Goal: Obtain resource: Download file/media

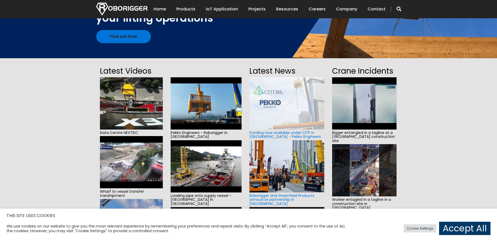
scroll to position [183, 0]
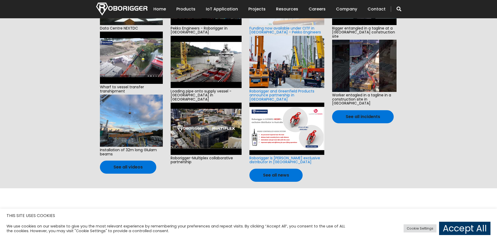
click at [132, 111] on img at bounding box center [131, 121] width 63 height 52
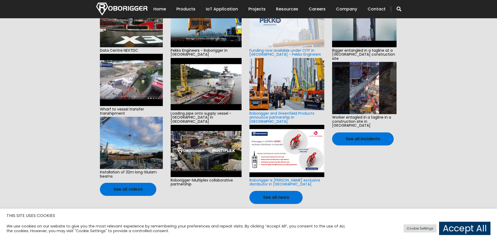
scroll to position [104, 0]
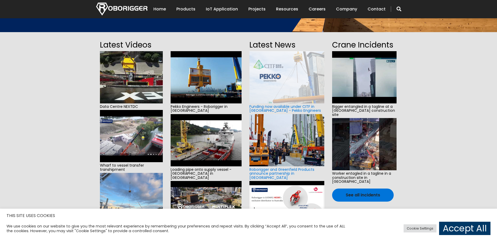
click at [139, 78] on img at bounding box center [131, 77] width 63 height 52
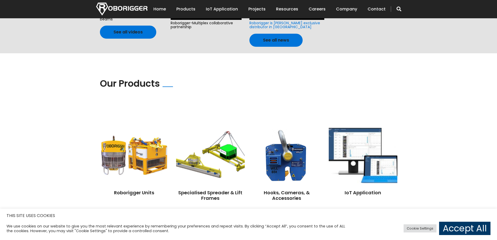
scroll to position [313, 0]
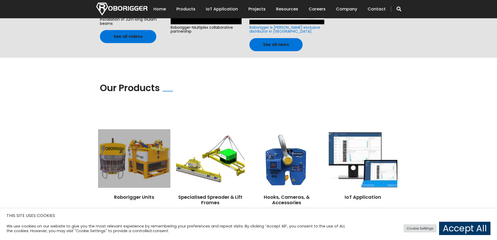
click at [147, 148] on img at bounding box center [134, 158] width 72 height 58
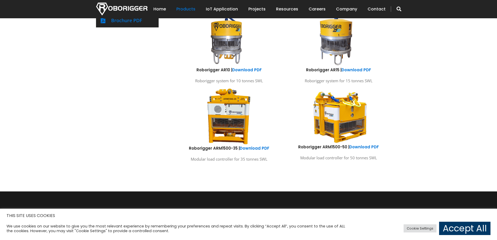
scroll to position [287, 0]
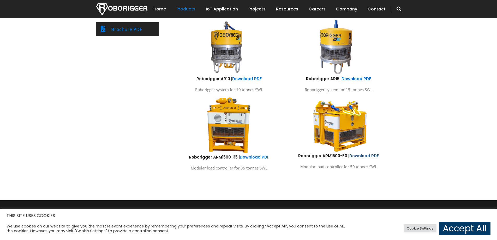
click at [360, 154] on link "Download PDF" at bounding box center [365, 155] width 30 height 5
click at [254, 157] on link "Download PDF" at bounding box center [255, 156] width 30 height 5
click at [361, 77] on link "Download PDF" at bounding box center [357, 78] width 30 height 5
click at [249, 81] on link "Download PDF" at bounding box center [247, 78] width 30 height 5
click at [244, 89] on p "Roborigger system for 10 tonnes SWL" at bounding box center [229, 89] width 102 height 7
